Goal: Task Accomplishment & Management: Use online tool/utility

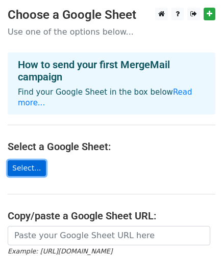
click at [22, 160] on link "Select..." at bounding box center [27, 168] width 38 height 16
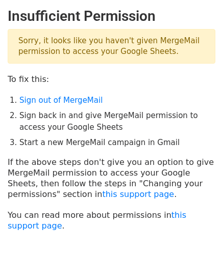
drag, startPoint x: 111, startPoint y: 43, endPoint x: 191, endPoint y: 60, distance: 81.7
click at [191, 60] on p "Sorry, it looks like you haven't given MergeMail permission to access your Goog…" at bounding box center [111, 46] width 207 height 35
drag, startPoint x: 180, startPoint y: 69, endPoint x: 175, endPoint y: 67, distance: 5.7
click at [179, 70] on main "Insufficient Permission Sorry, it looks like you haven't given MergeMail permis…" at bounding box center [111, 120] width 223 height 224
drag, startPoint x: 170, startPoint y: 52, endPoint x: 67, endPoint y: 51, distance: 102.4
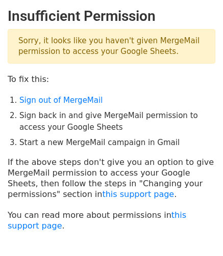
click at [67, 51] on p "Sorry, it looks like you haven't given MergeMail permission to access your Goog…" at bounding box center [111, 46] width 207 height 35
click at [75, 62] on p "Sorry, it looks like you haven't given MergeMail permission to access your Goog…" at bounding box center [111, 46] width 207 height 35
click at [64, 51] on p "Sorry, it looks like you haven't given MergeMail permission to access your Goog…" at bounding box center [111, 46] width 207 height 35
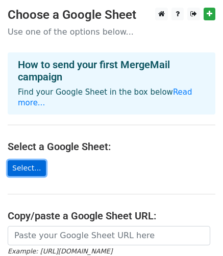
click at [30, 160] on link "Select..." at bounding box center [27, 168] width 38 height 16
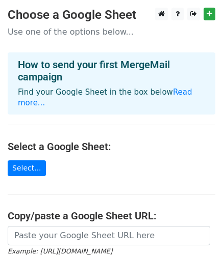
click at [93, 83] on div "How to send your first MergeMail campaign Find your Google Sheet in the box bel…" at bounding box center [111, 83] width 207 height 62
